Goal: Browse casually: Explore the website without a specific task or goal

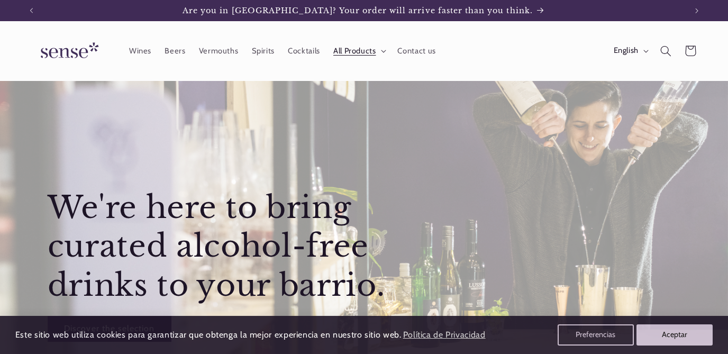
click at [346, 51] on span "All Products" at bounding box center [354, 51] width 43 height 10
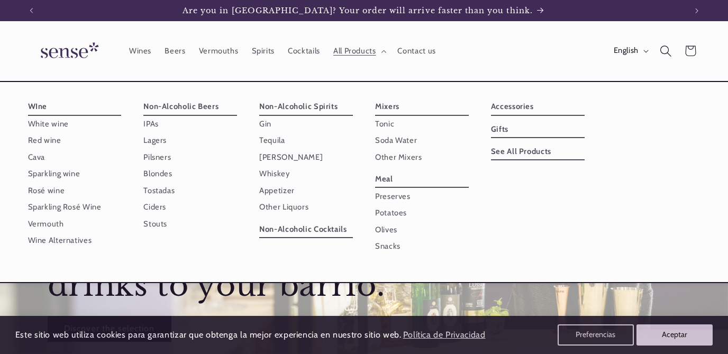
click at [666, 49] on icon "Search" at bounding box center [666, 51] width 12 height 12
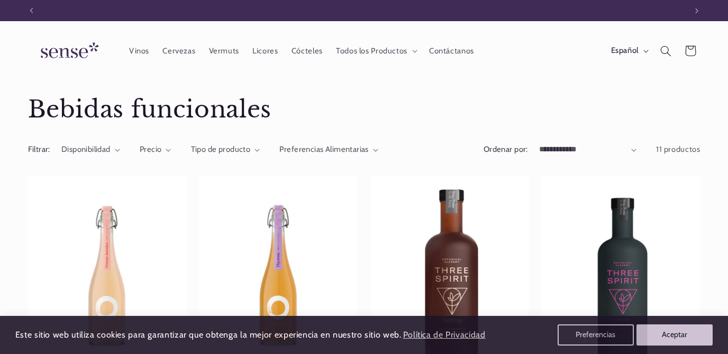
click at [75, 41] on img at bounding box center [67, 51] width 79 height 30
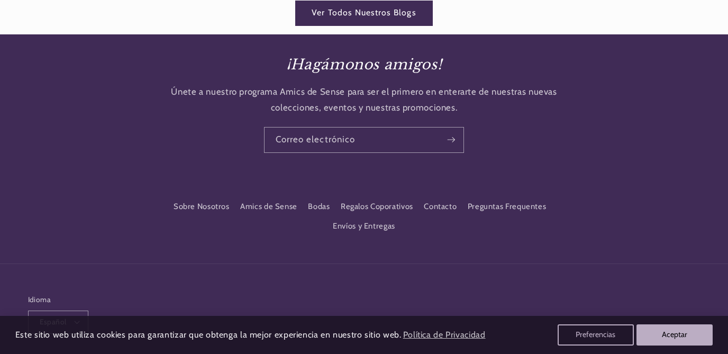
scroll to position [2113, 0]
